Goal: Task Accomplishment & Management: Use online tool/utility

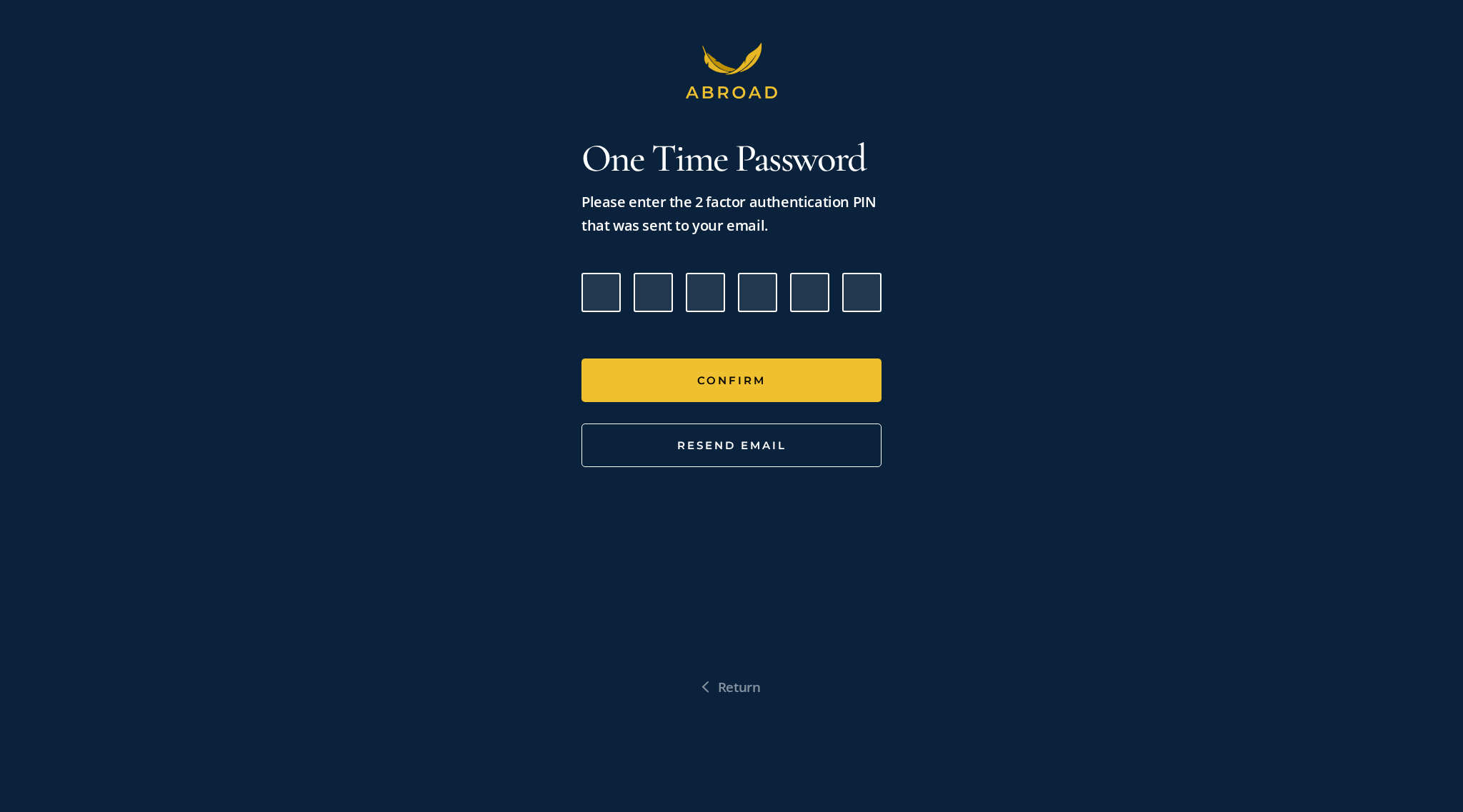
click at [602, 303] on input "Please enter verification code. Digit 1" at bounding box center [601, 292] width 39 height 39
paste input "7"
type input "9"
type input "0"
type input "3"
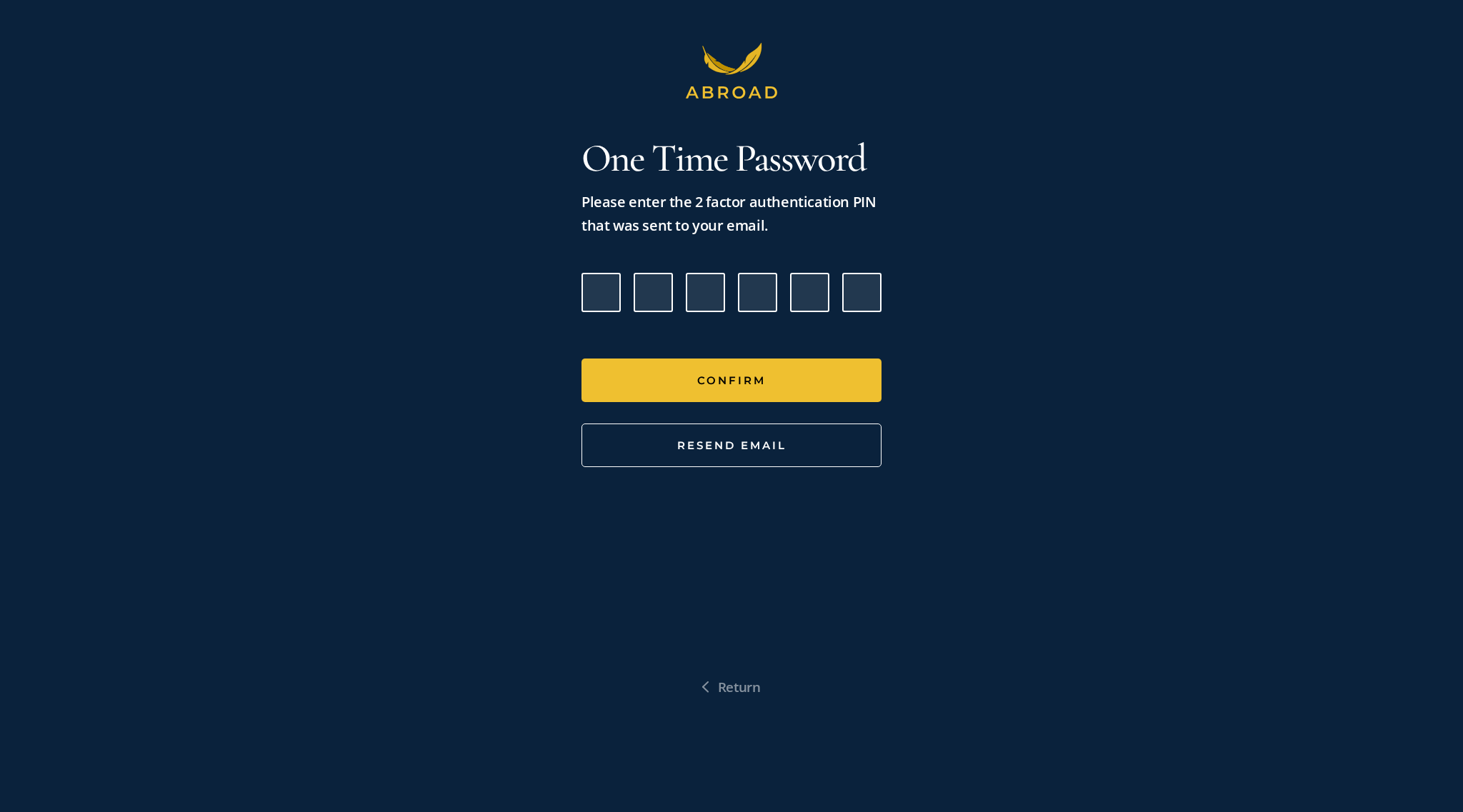
type input "7"
type input "8"
type input "7"
click at [636, 343] on form "9 0 3 7 8 7 Confirm Resend Email" at bounding box center [732, 370] width 300 height 195
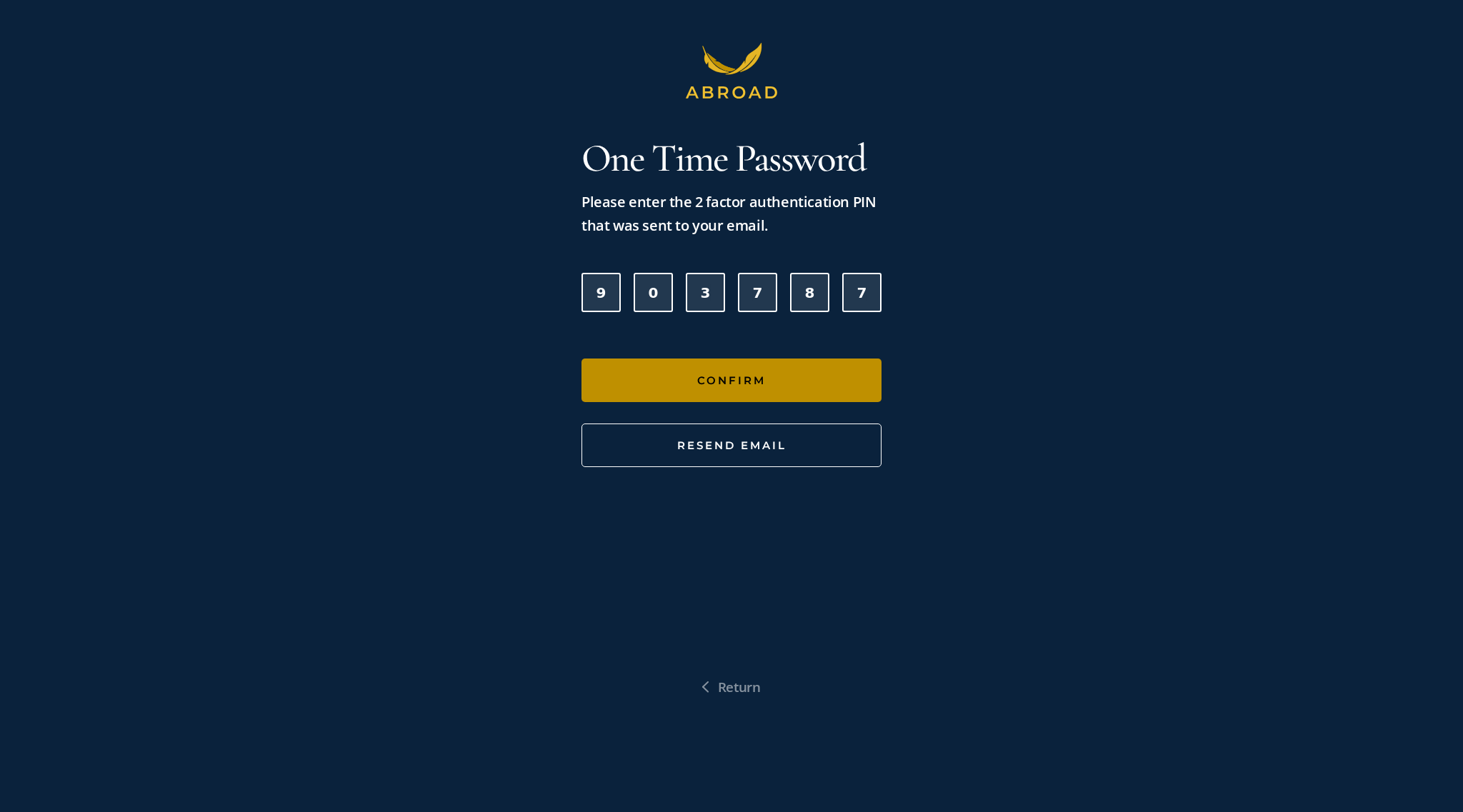
click at [648, 361] on button "Confirm" at bounding box center [732, 380] width 300 height 44
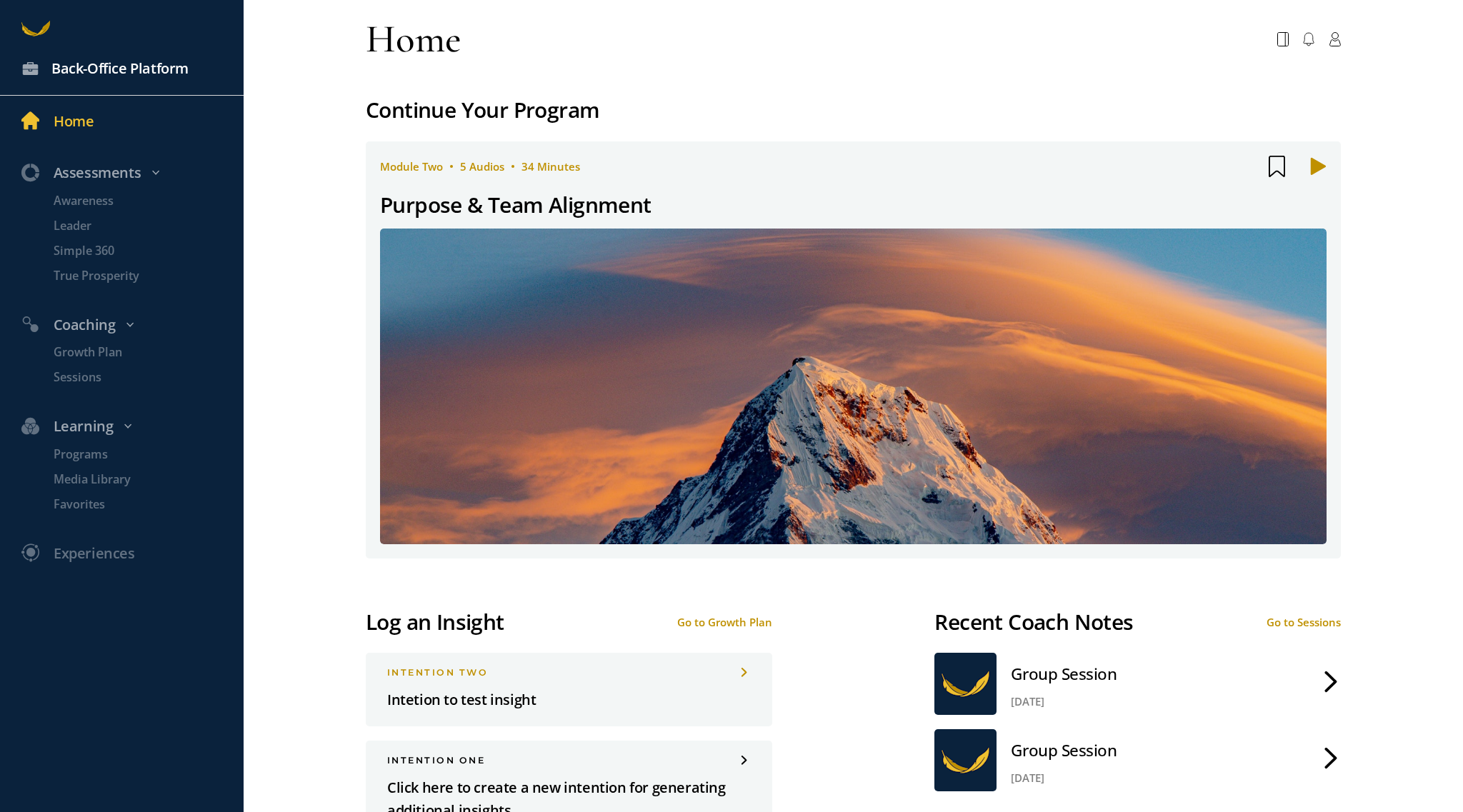
click at [67, 85] on link "Back-Office Platform" at bounding box center [122, 69] width 244 height 53
